Goal: Answer question/provide support

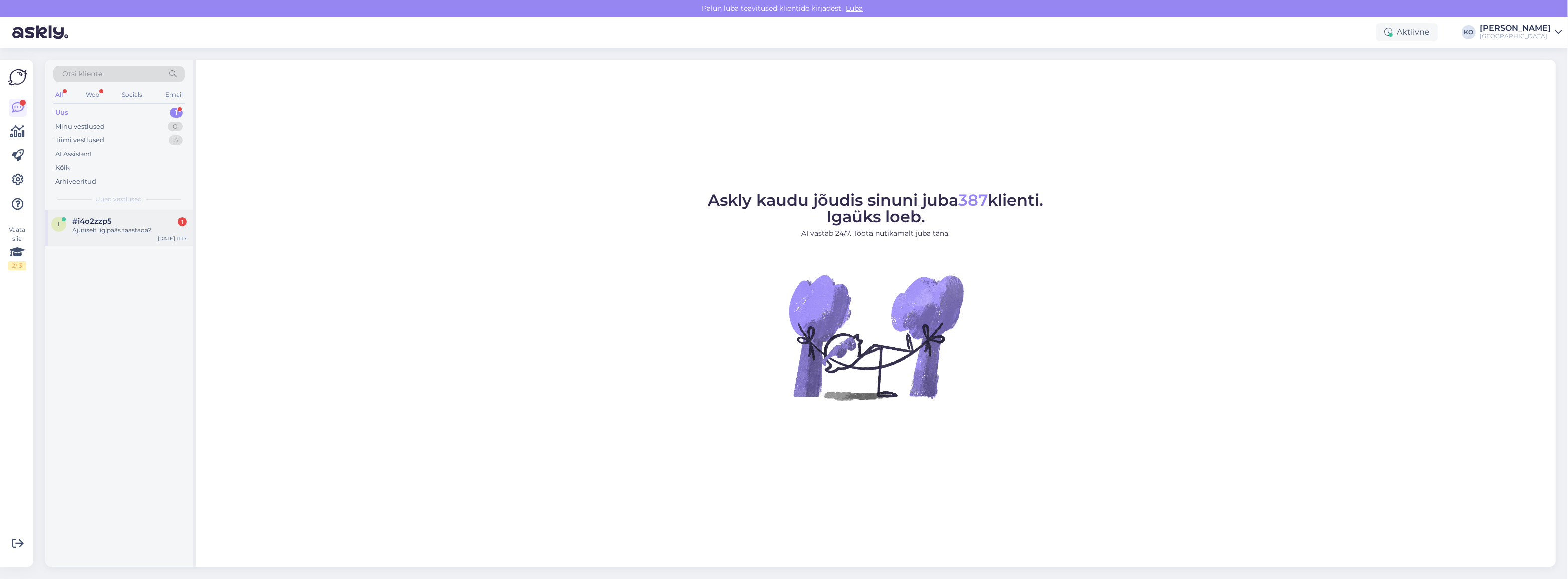
click at [88, 229] on div "Ajutiselt ligipääs taastada?" at bounding box center [130, 229] width 115 height 9
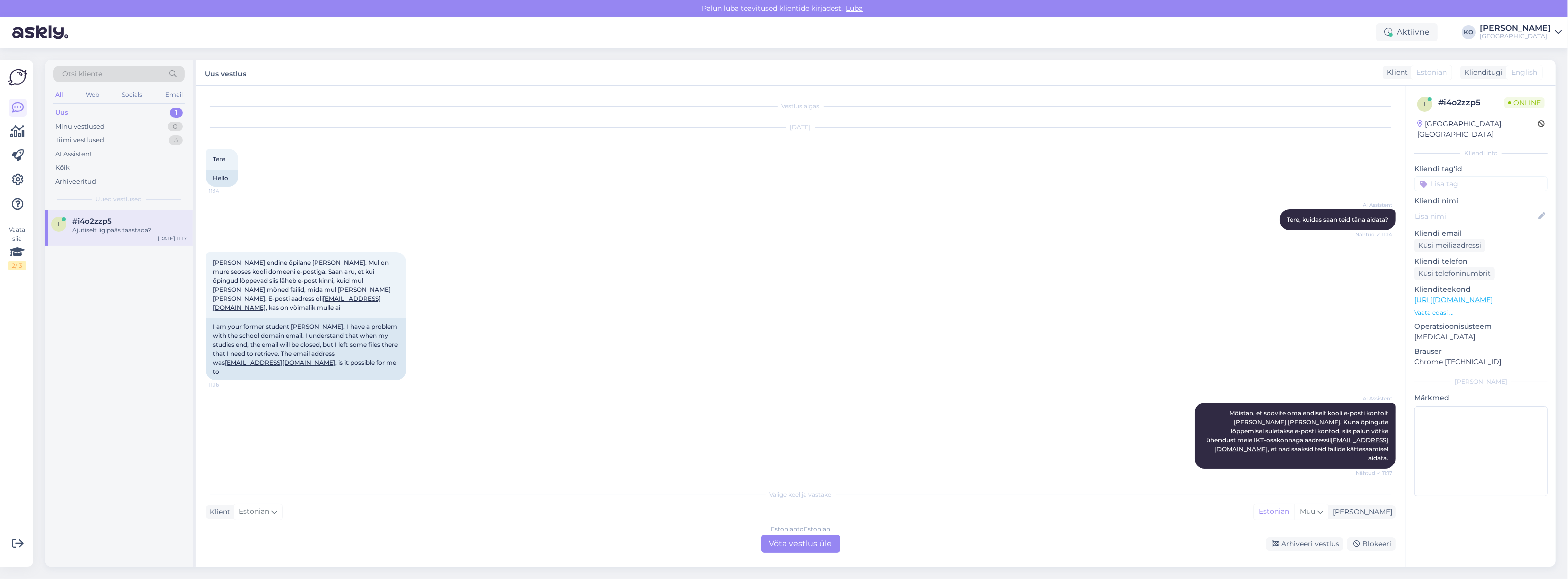
scroll to position [37, 0]
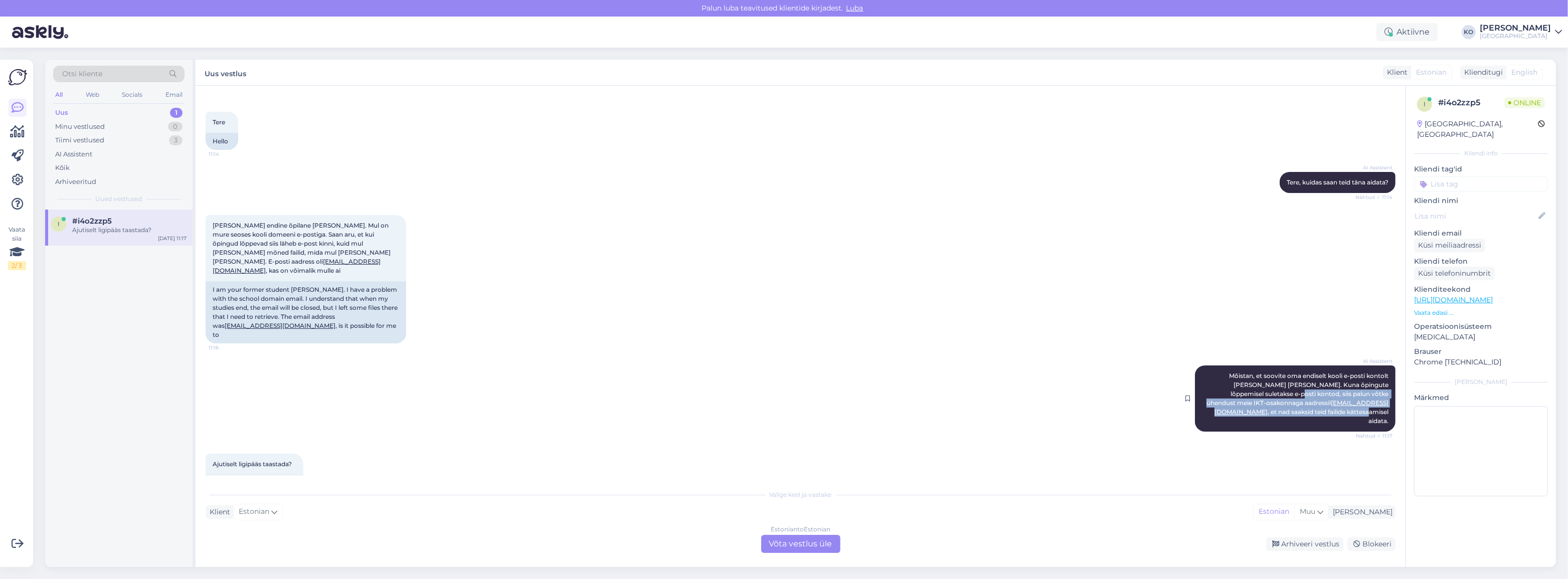
drag, startPoint x: 1230, startPoint y: 373, endPoint x: 1362, endPoint y: 384, distance: 132.5
click at [1362, 384] on span "Mõistan, et soovite oma endiselt kooli e-posti kontolt [PERSON_NAME] [PERSON_NA…" at bounding box center [1298, 398] width 184 height 52
click at [451, 492] on div "Valige keel ja vastake" at bounding box center [800, 494] width 1190 height 9
click at [456, 503] on div "Valige [PERSON_NAME] vastake Klient Estonian Mina Estonian Muu Estonian to Esto…" at bounding box center [800, 519] width 1190 height 68
click at [454, 511] on div "Klient Estonian Mina Estonian Muu" at bounding box center [800, 511] width 1190 height 14
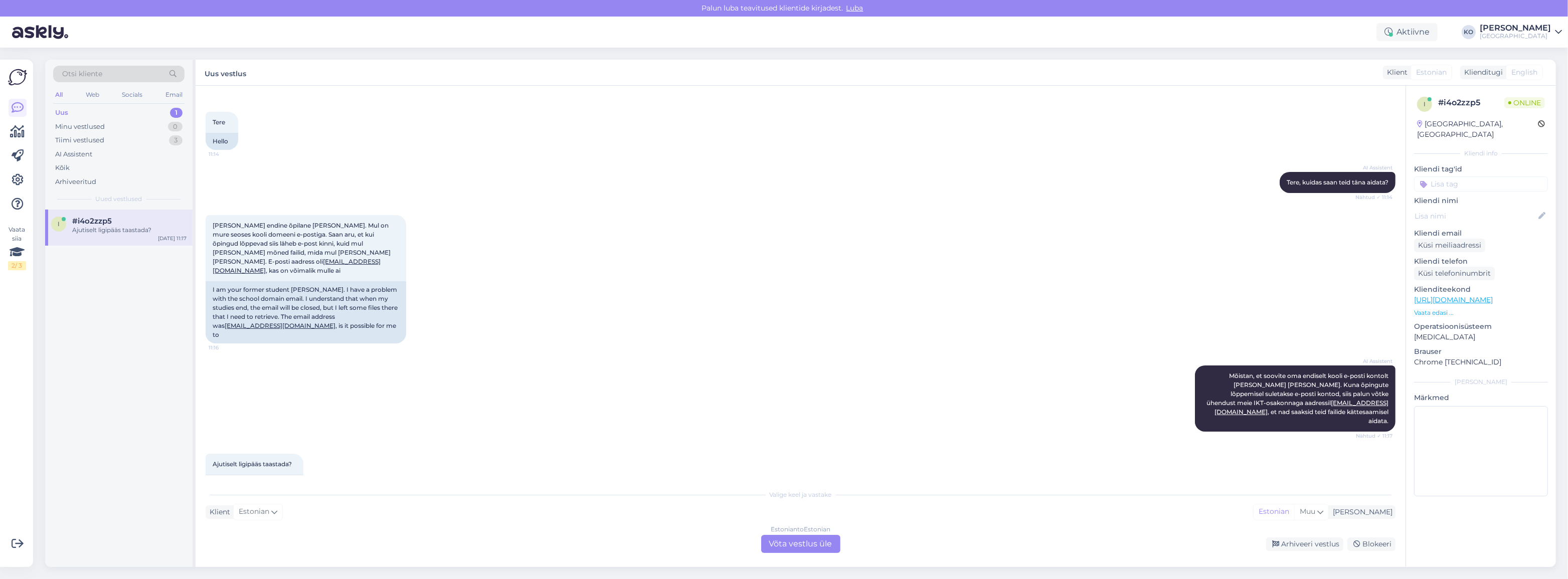
click at [803, 541] on div "Estonian to Estonian Võta vestlus üle" at bounding box center [801, 543] width 80 height 18
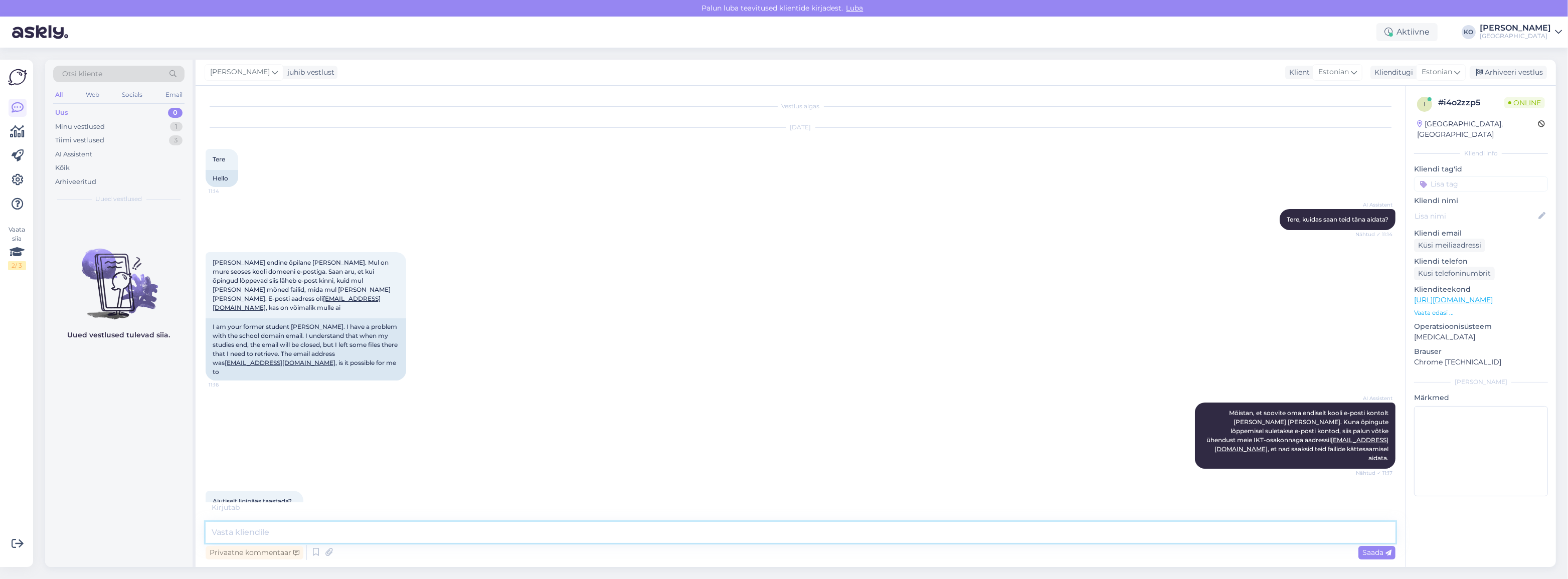
click at [291, 534] on textarea at bounding box center [800, 532] width 1190 height 21
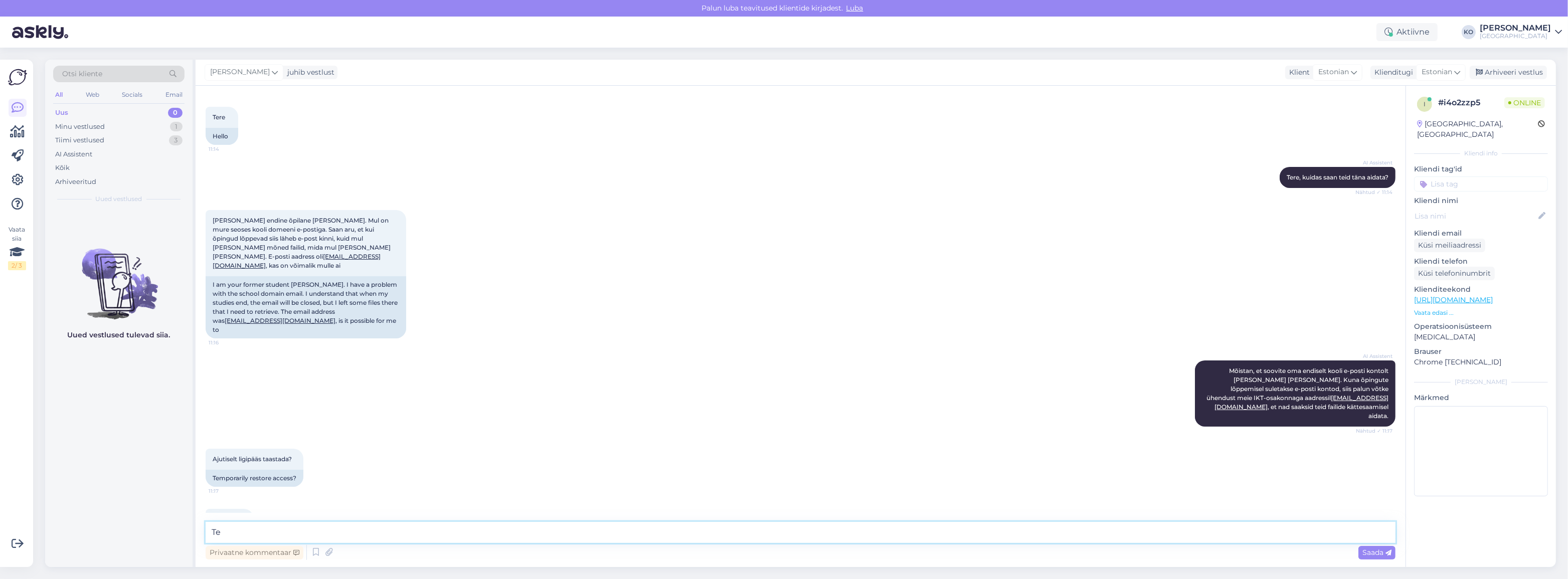
type textarea "T"
click at [1189, 442] on div "Ajutiselt ligipääs taastada? 11:17 Temporarily restore access?" at bounding box center [800, 468] width 1190 height 60
click at [344, 498] on div "Selge, aitäh 11:17" at bounding box center [800, 519] width 1190 height 43
click at [98, 142] on div "Tiimi vestlused" at bounding box center [80, 140] width 49 height 10
click at [103, 223] on span "#4wkzlk8f" at bounding box center [93, 220] width 41 height 9
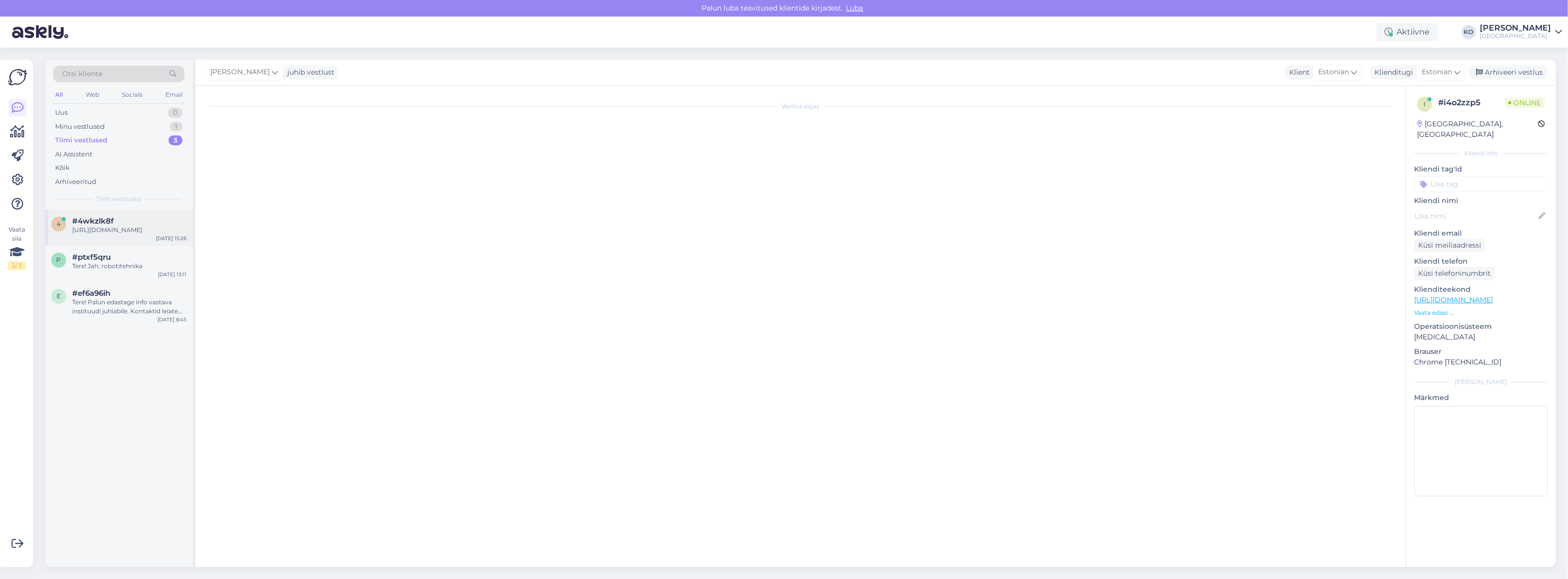
scroll to position [619, 0]
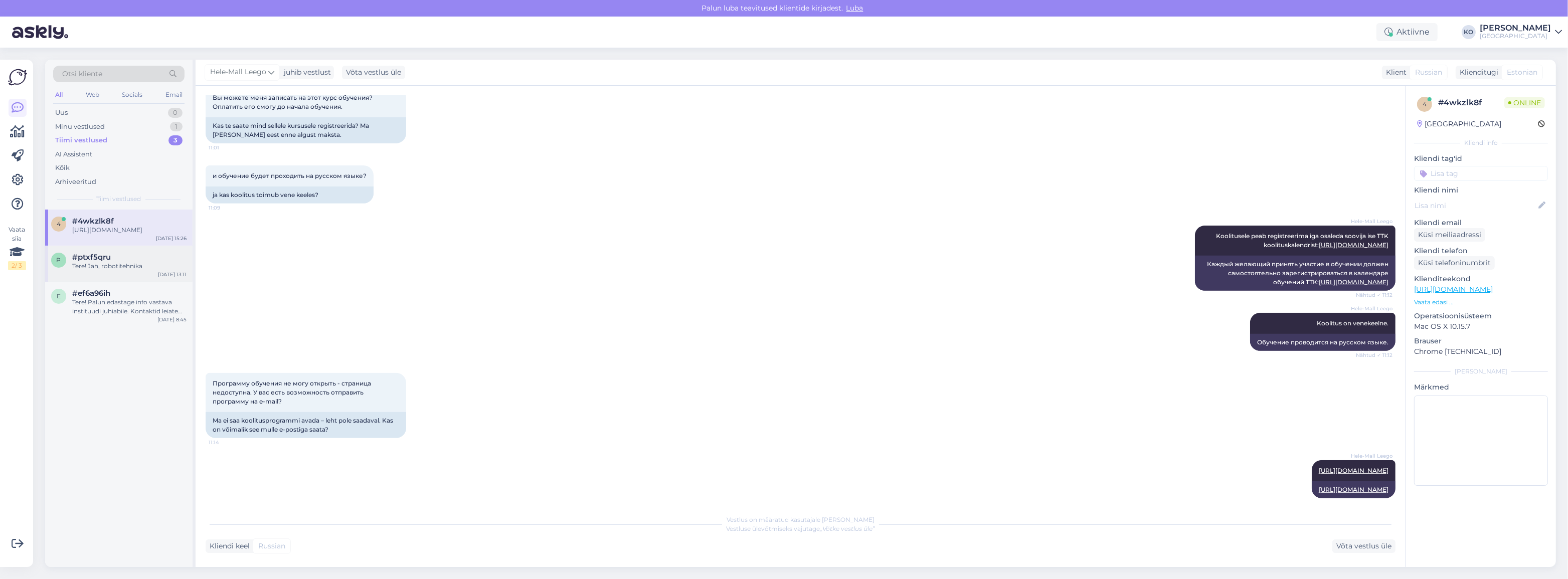
click at [103, 269] on div "Tere! Jah, robotitehnika" at bounding box center [130, 266] width 115 height 9
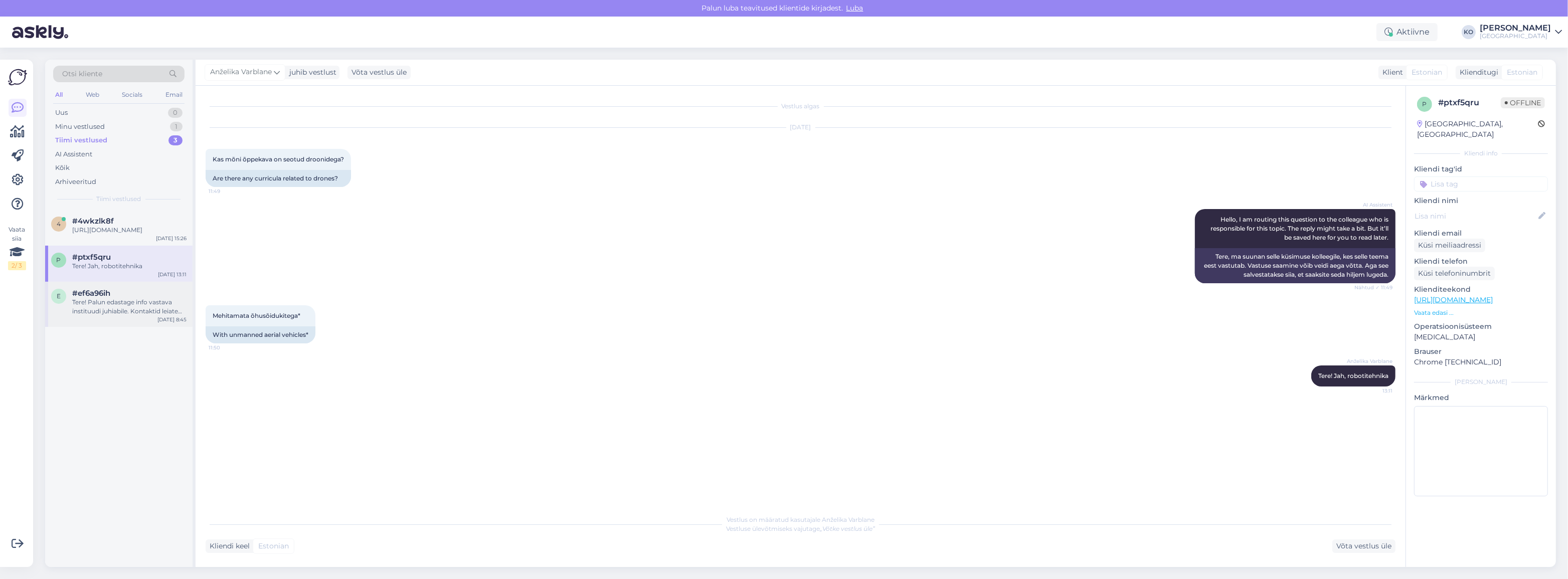
click at [85, 301] on div "Tere! Palun edastage info vastava instituudi juhiabile. Kontaktid leiate [URL][…" at bounding box center [130, 306] width 115 height 18
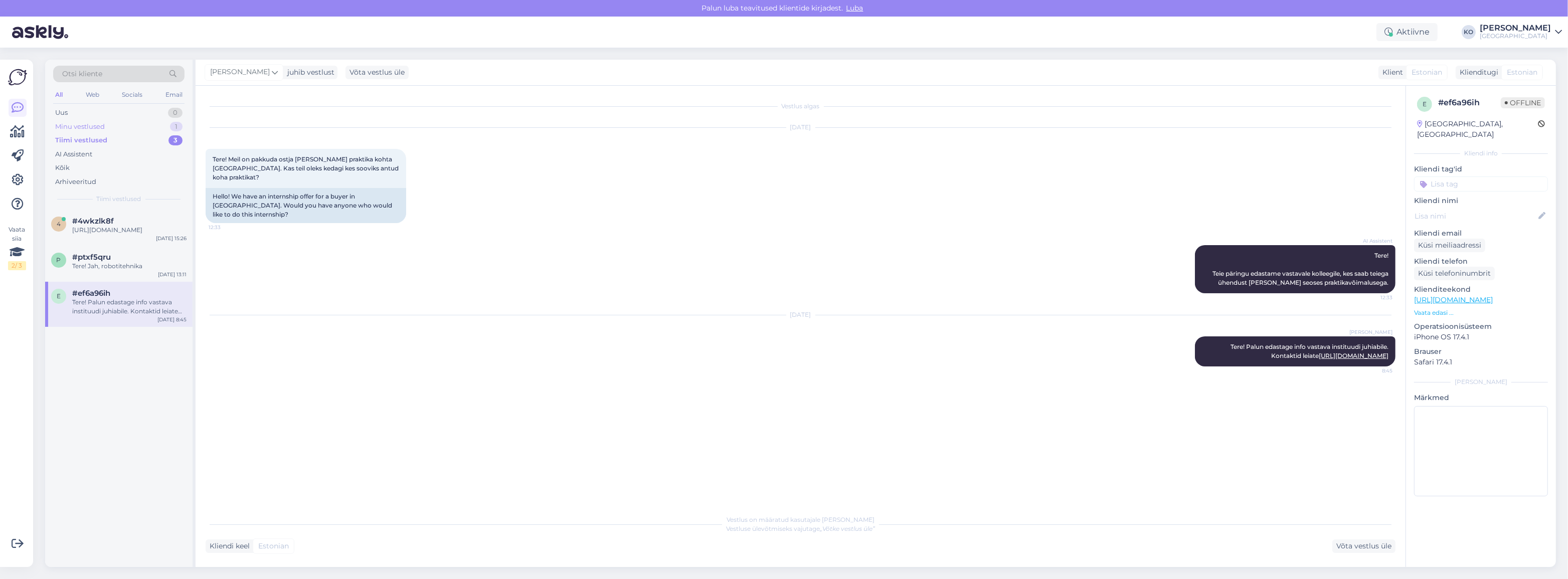
click at [86, 126] on div "Minu vestlused" at bounding box center [80, 126] width 49 height 10
click at [136, 230] on div "Selge, aitäh" at bounding box center [130, 229] width 115 height 9
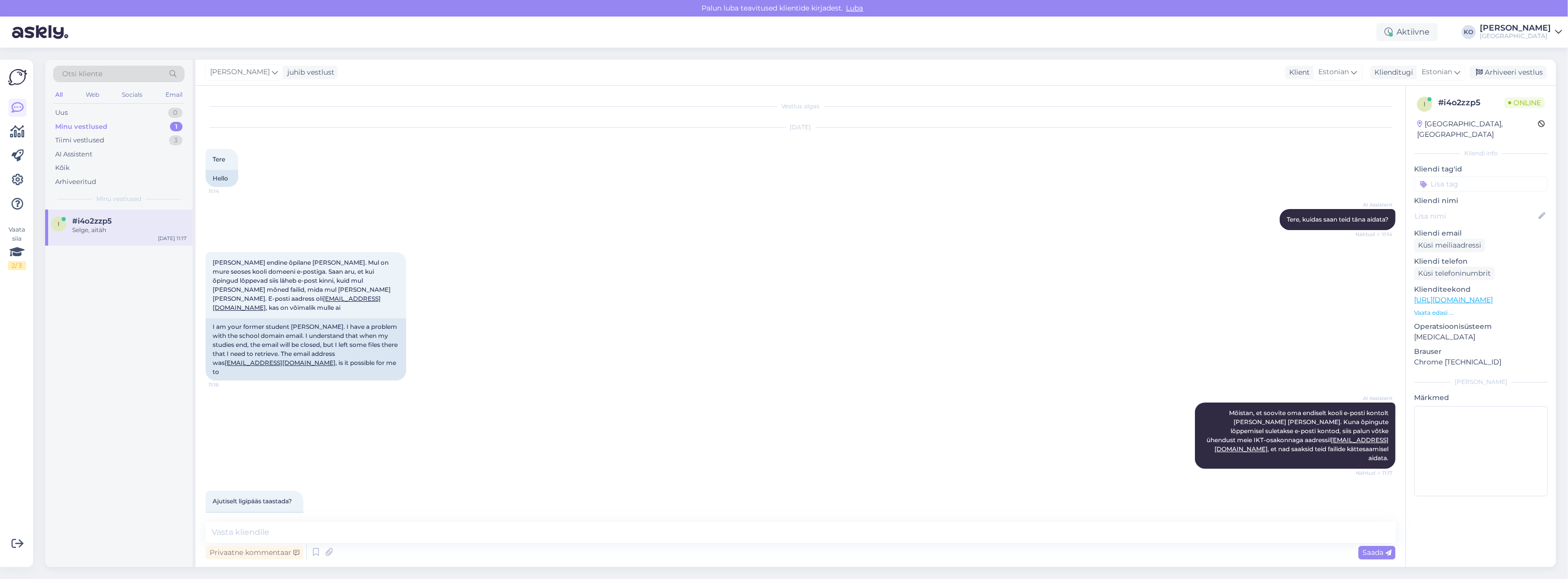
scroll to position [42, 0]
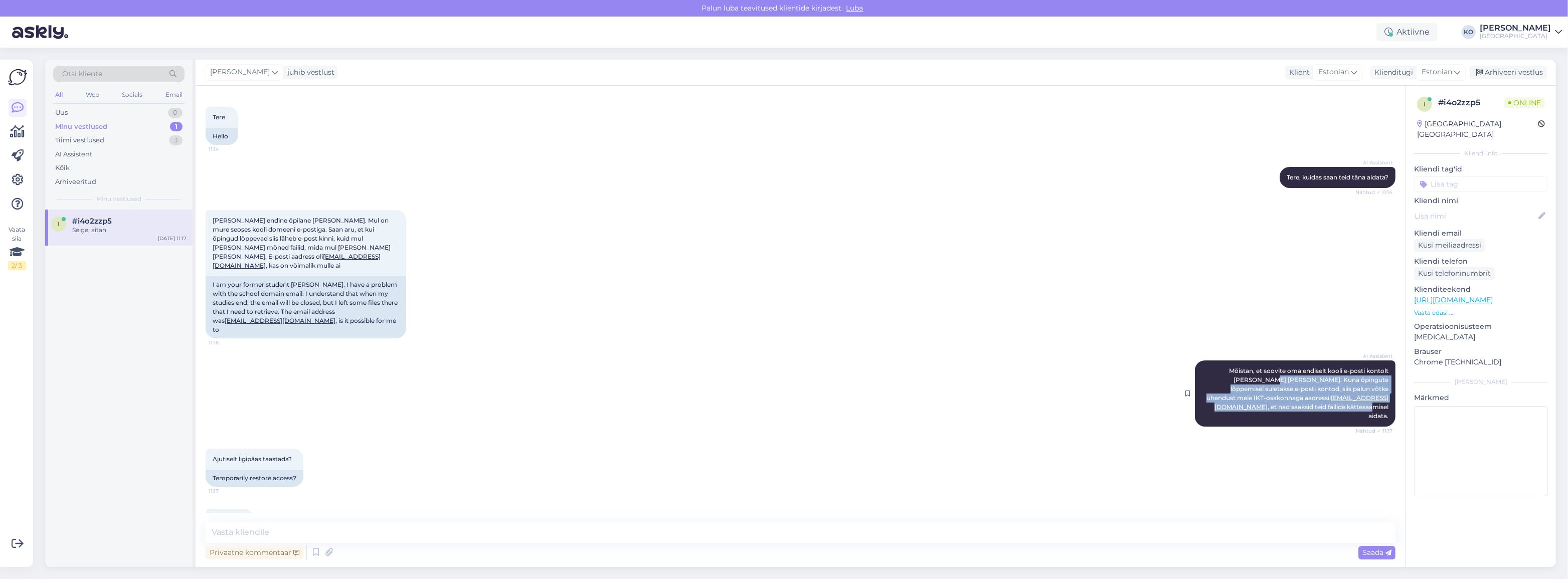
drag, startPoint x: 1223, startPoint y: 363, endPoint x: 1351, endPoint y: 387, distance: 130.2
click at [1358, 388] on div "AI Assistent [PERSON_NAME], et soovite oma endiselt kooli e-posti kontolt [PERS…" at bounding box center [1295, 393] width 201 height 66
click at [1327, 453] on div "Ajutiselt ligipääs taastada? 11:17 Temporarily restore access?" at bounding box center [800, 468] width 1190 height 60
